Goal: Information Seeking & Learning: Find specific fact

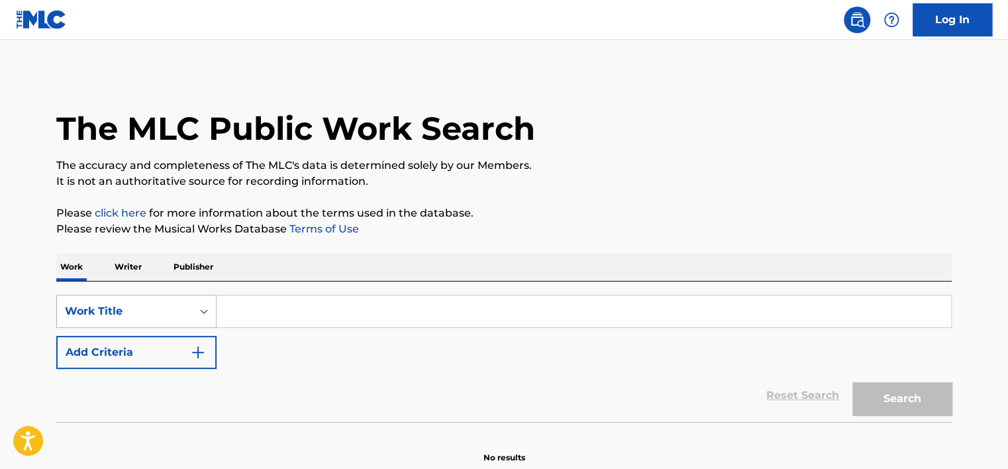
click at [178, 310] on div "Work Title" at bounding box center [136, 311] width 160 height 33
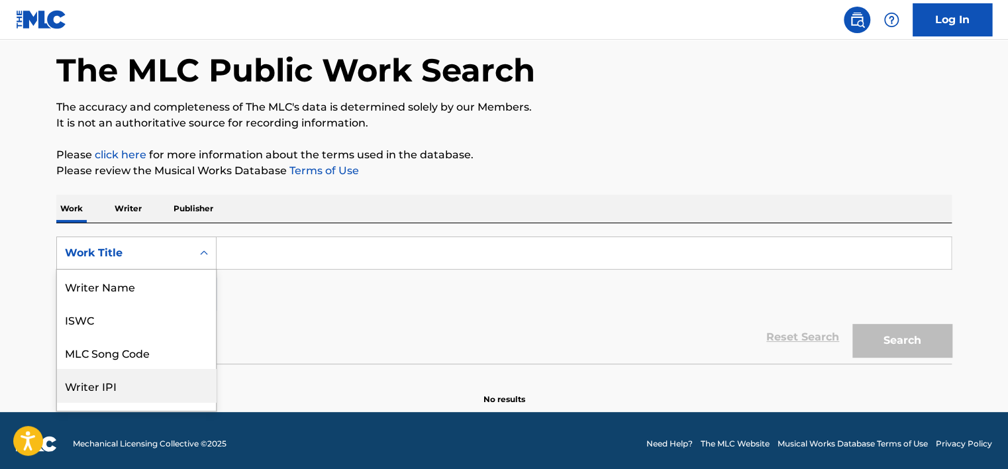
scroll to position [66, 0]
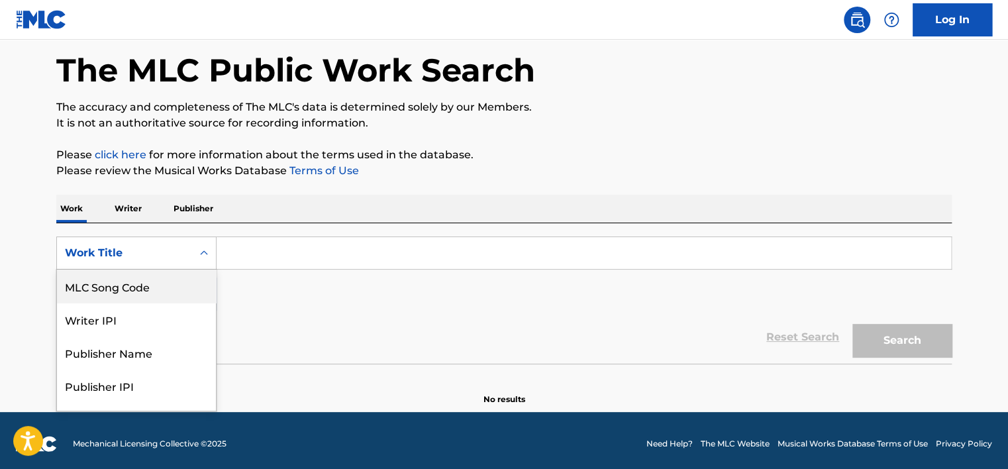
click at [165, 285] on div "MLC Song Code" at bounding box center [136, 285] width 159 height 33
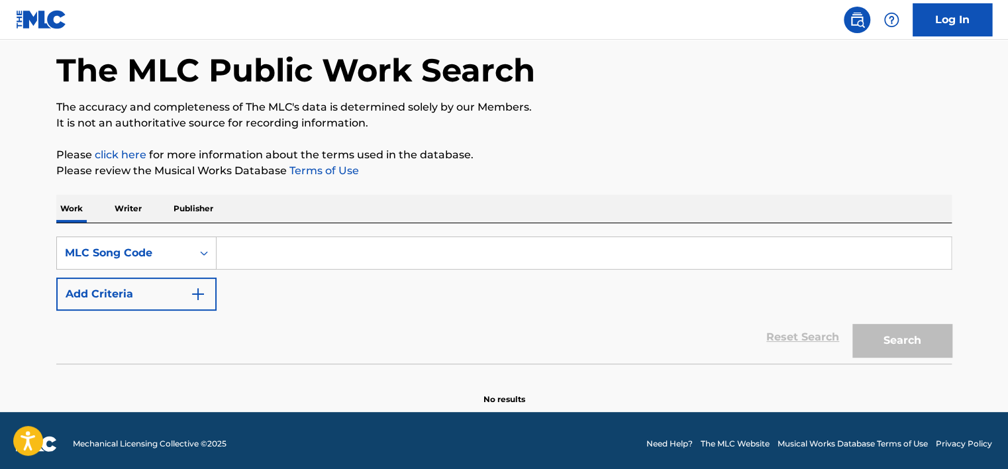
drag, startPoint x: 247, startPoint y: 256, endPoint x: 278, endPoint y: 253, distance: 31.3
click at [247, 256] on input "Search Form" at bounding box center [584, 253] width 734 height 32
paste input "UX3Y6E"
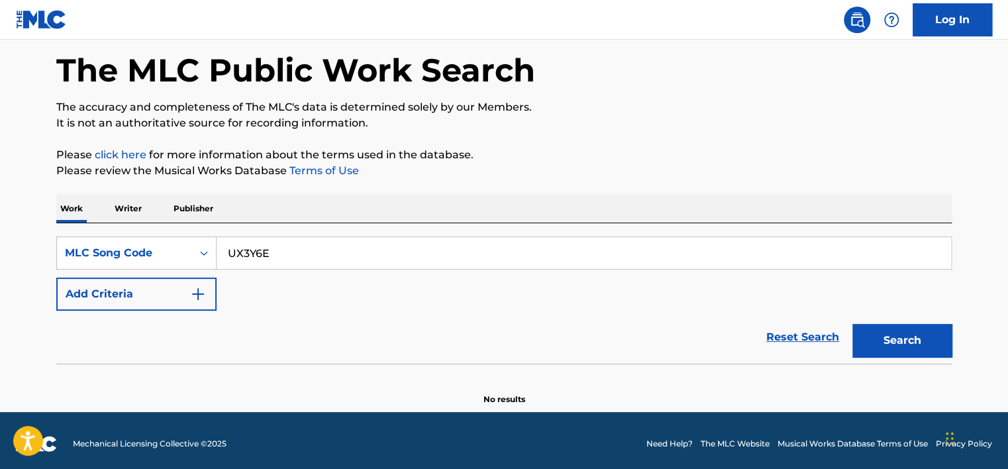
type input "UX3Y6E"
click at [902, 320] on div "Search" at bounding box center [899, 337] width 106 height 53
click at [904, 334] on button "Search" at bounding box center [901, 340] width 99 height 33
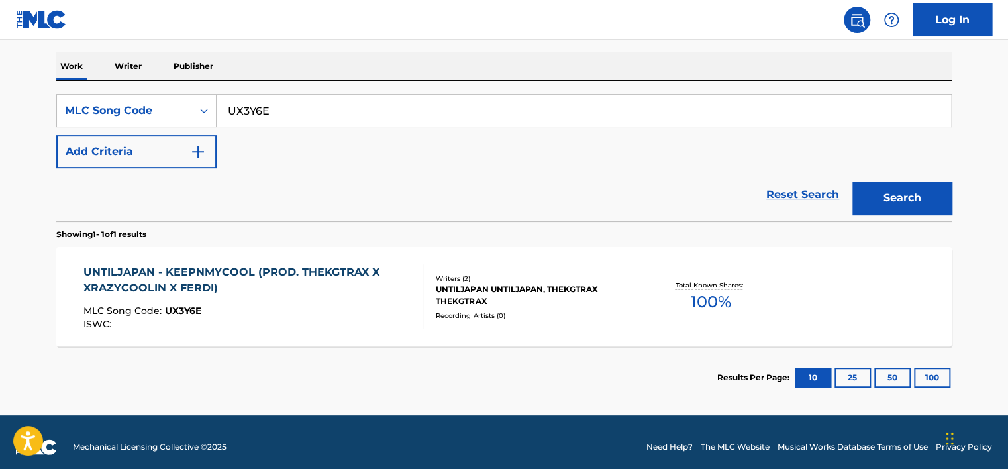
scroll to position [210, 0]
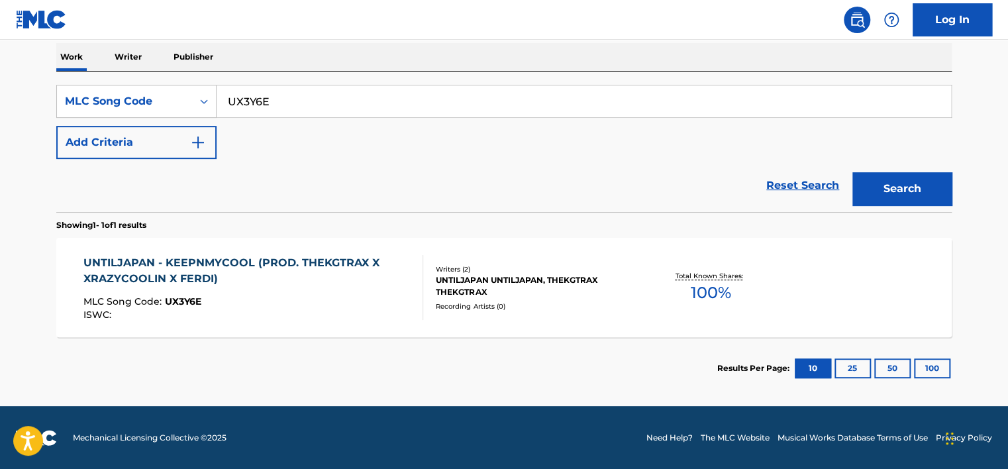
click at [328, 288] on div "UNTILJAPAN - KEEPNMYCOOL (PROD. THEKGTRAX X XRAZYCOOLIN X FERDI) MLC Song Code …" at bounding box center [247, 287] width 329 height 65
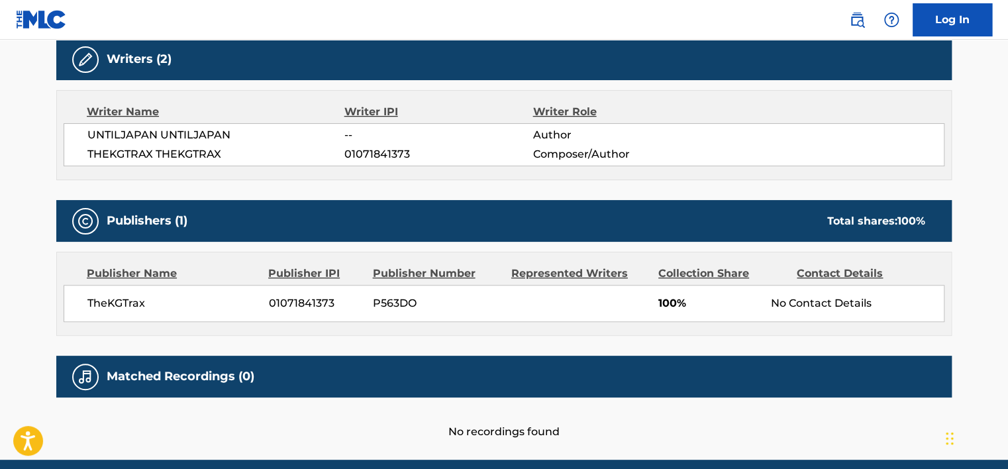
scroll to position [463, 0]
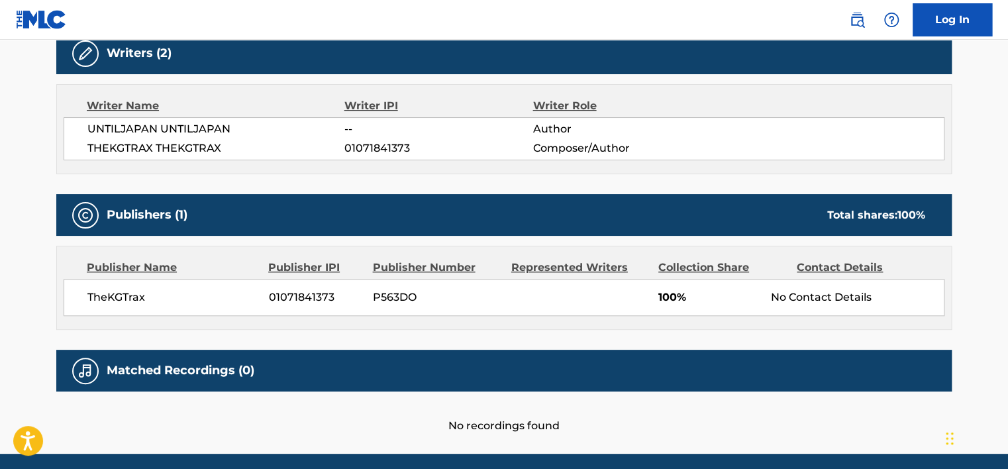
click at [135, 125] on span "UNTILJAPAN UNTILJAPAN" at bounding box center [215, 129] width 257 height 16
copy span "UNTILJAPAN"
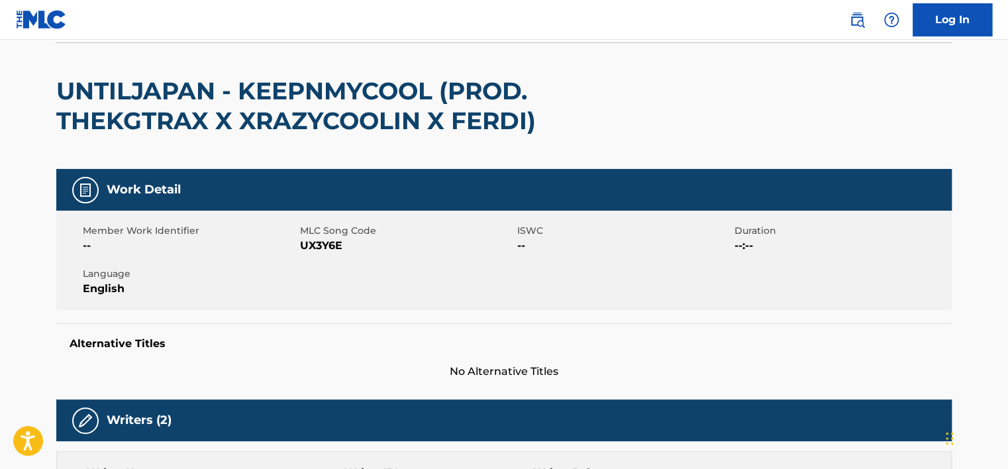
scroll to position [66, 0]
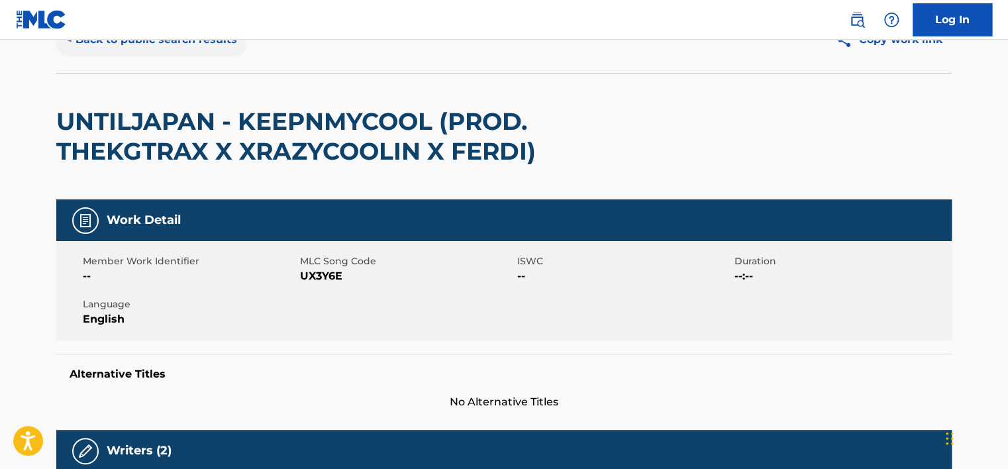
click at [133, 46] on button "< Back to public search results" at bounding box center [151, 39] width 190 height 33
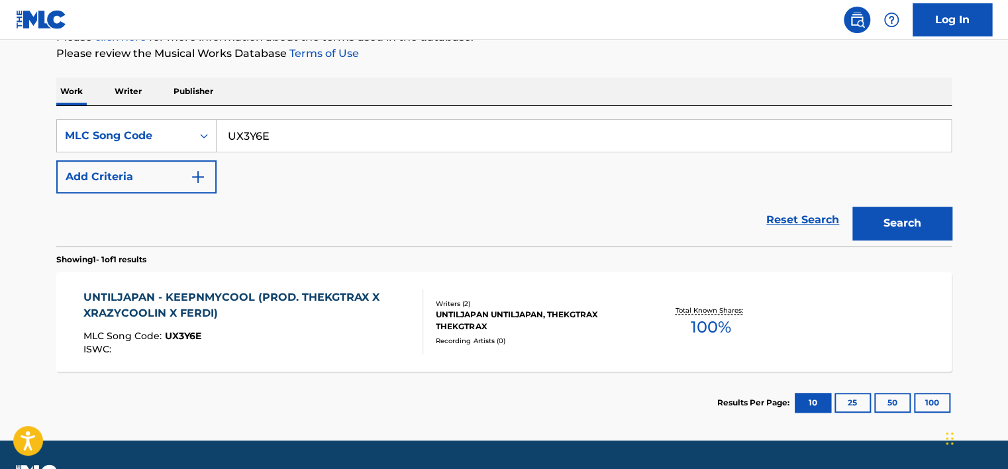
click at [294, 128] on input "UX3Y6E" at bounding box center [584, 136] width 734 height 32
paste input "MB70WB"
type input "MB70WB"
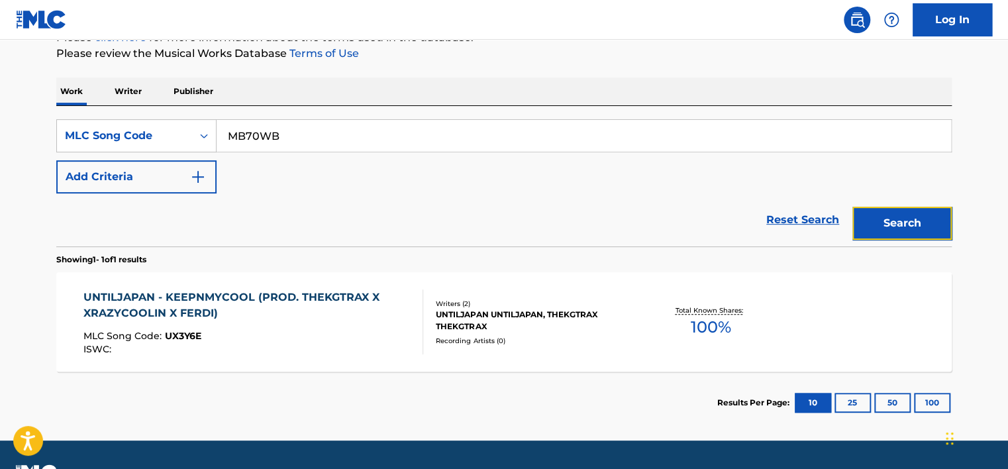
click at [908, 215] on button "Search" at bounding box center [901, 223] width 99 height 33
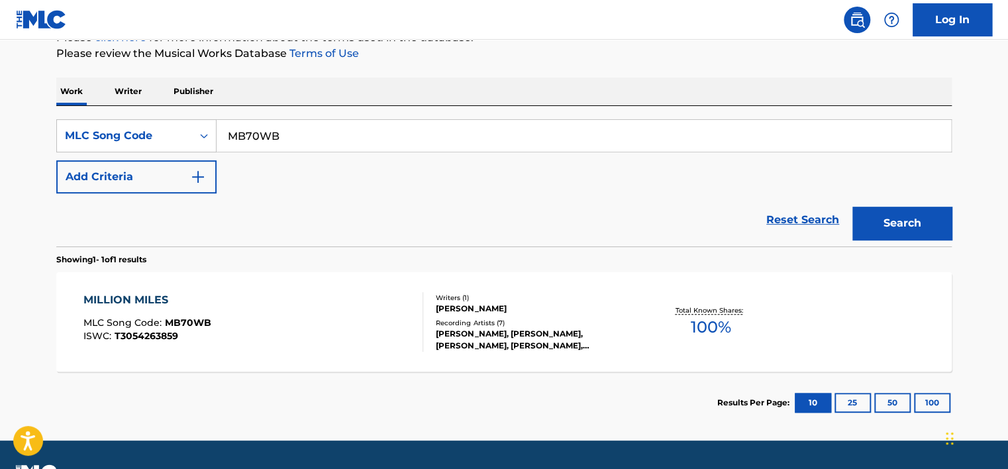
click at [154, 197] on div "Reset Search Search" at bounding box center [503, 219] width 895 height 53
click at [156, 182] on button "Add Criteria" at bounding box center [136, 176] width 160 height 33
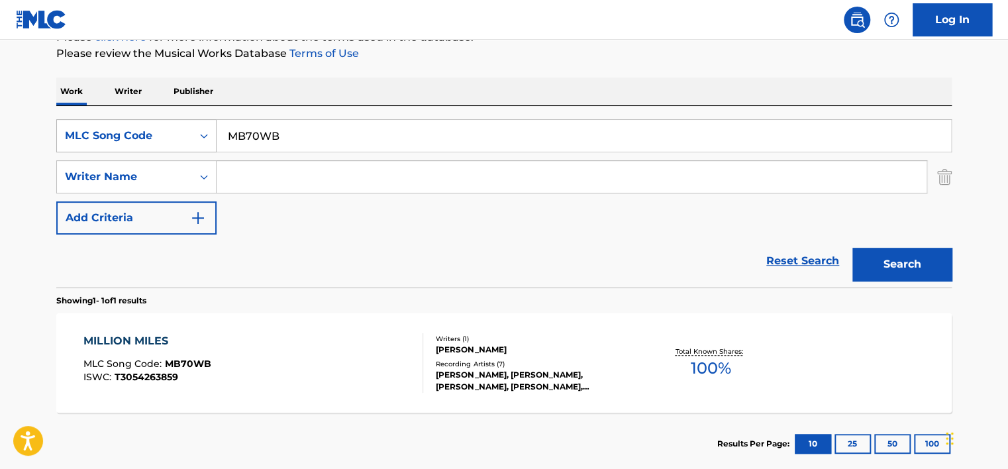
click at [164, 145] on div "MLC Song Code" at bounding box center [124, 135] width 135 height 25
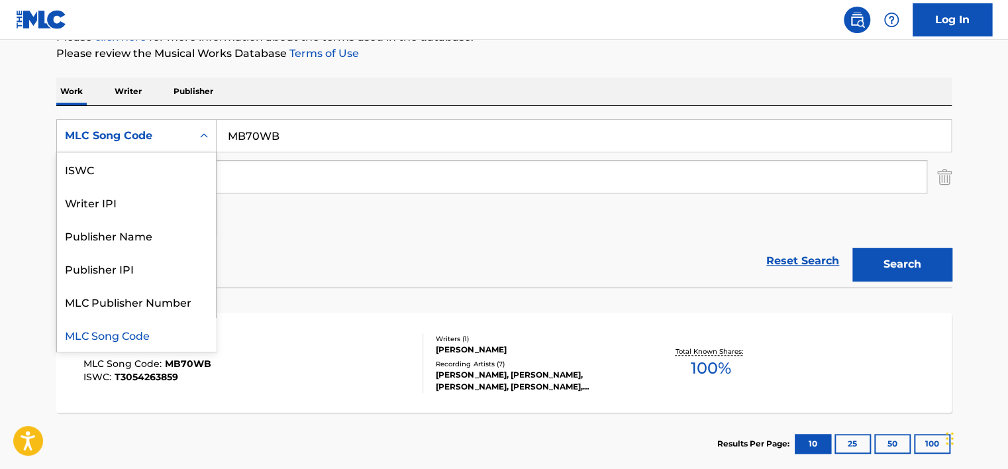
scroll to position [0, 0]
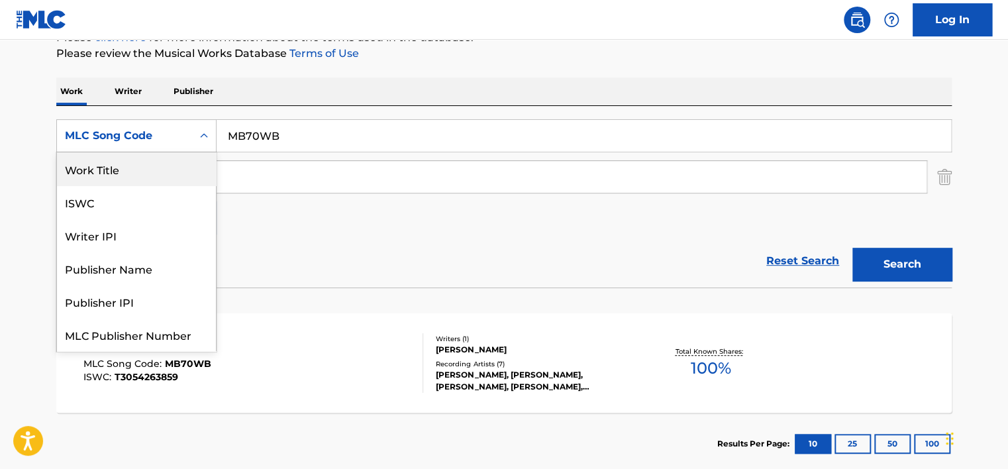
click at [157, 170] on div "Work Title" at bounding box center [136, 168] width 159 height 33
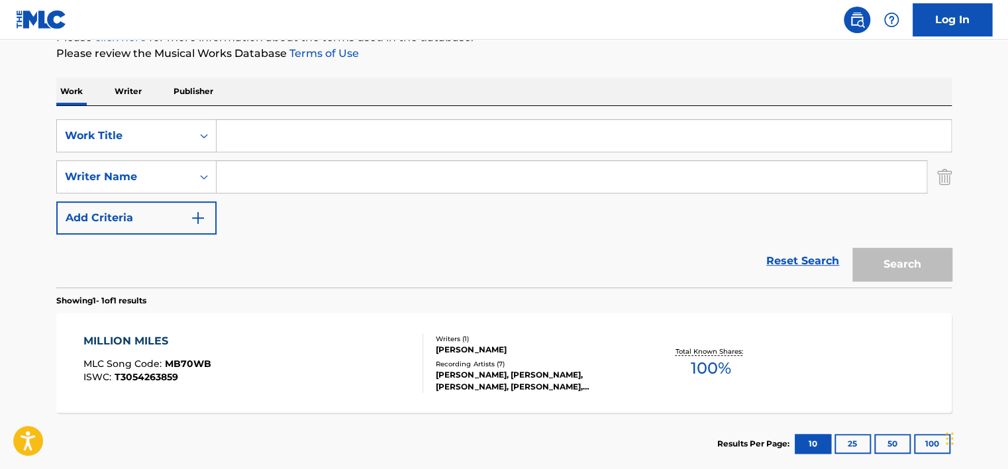
click at [281, 179] on input "Search Form" at bounding box center [572, 177] width 710 height 32
paste input "LOPES LISA NICOLE"
type input "LOPES LISA NICOLE"
click at [279, 133] on input "Search Form" at bounding box center [584, 136] width 734 height 32
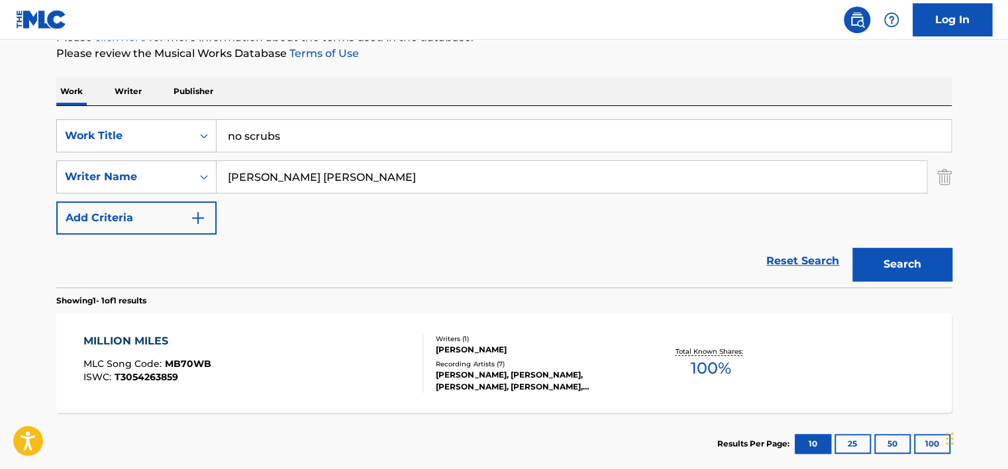
type input "no scrubs"
click at [852, 248] on button "Search" at bounding box center [901, 264] width 99 height 33
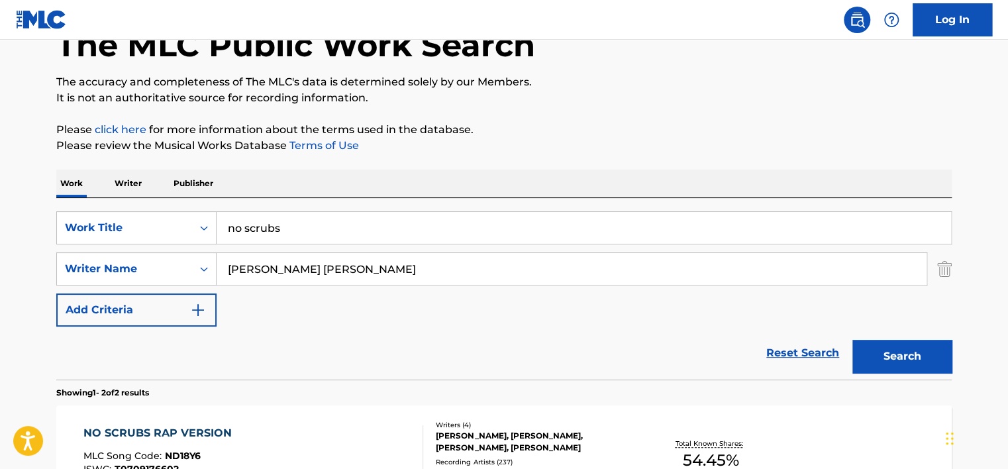
scroll to position [24, 0]
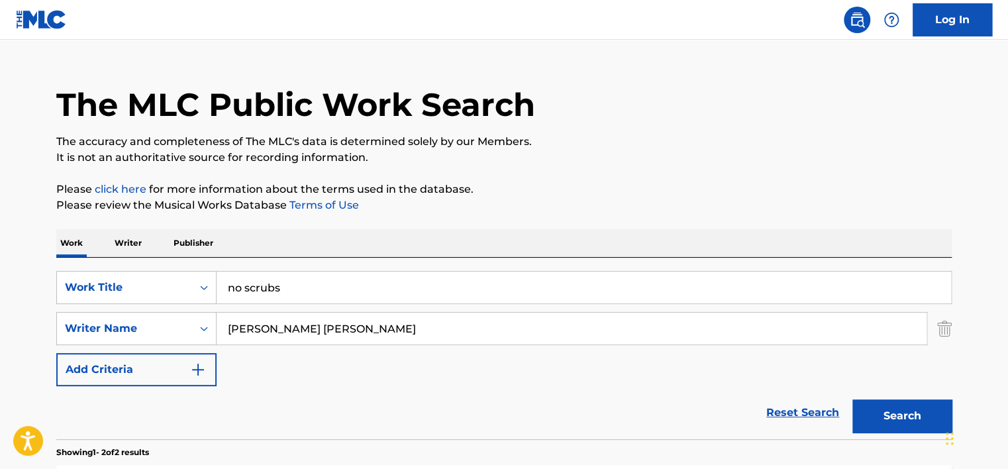
click at [283, 324] on input "LOPES LISA NICOLE" at bounding box center [572, 329] width 710 height 32
click at [852, 399] on button "Search" at bounding box center [901, 415] width 99 height 33
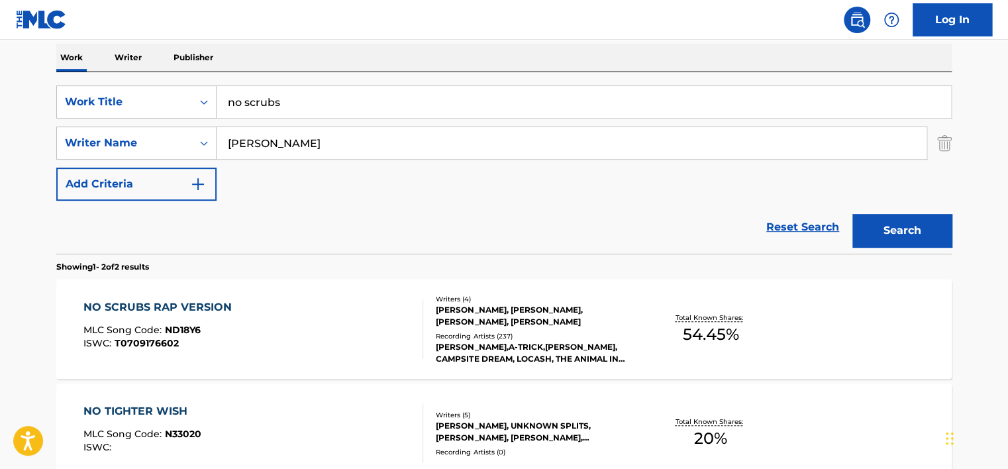
scroll to position [215, 0]
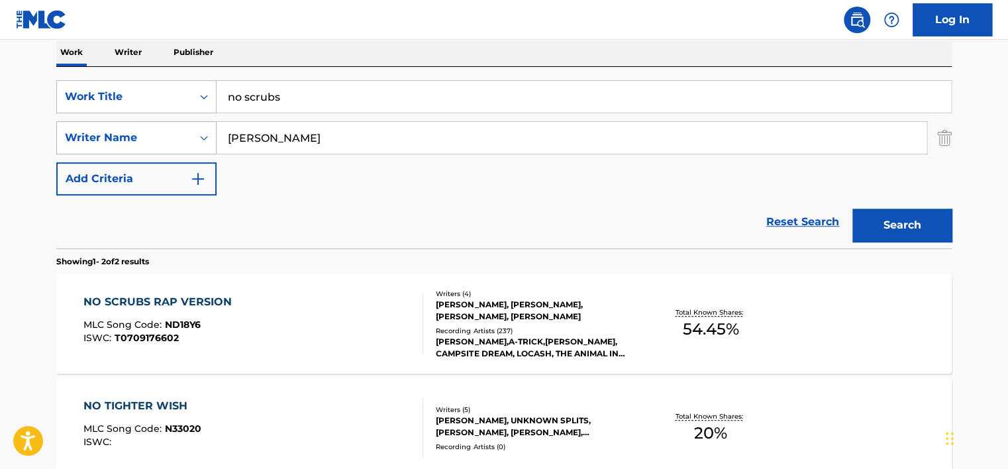
drag, startPoint x: 265, startPoint y: 137, endPoint x: 188, endPoint y: 140, distance: 76.9
click at [188, 140] on div "SearchWithCriteriab6f26e0e-21b7-4aca-acce-0225d2b165f9 Writer Name LOPES NICOLE" at bounding box center [503, 137] width 895 height 33
type input "NICOLE"
click at [852, 209] on button "Search" at bounding box center [901, 225] width 99 height 33
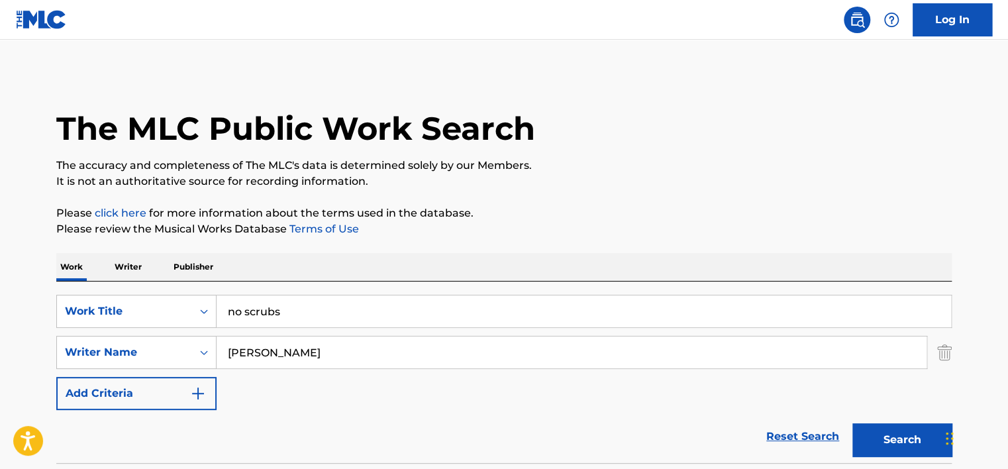
scroll to position [0, 0]
